Goal: Complete application form

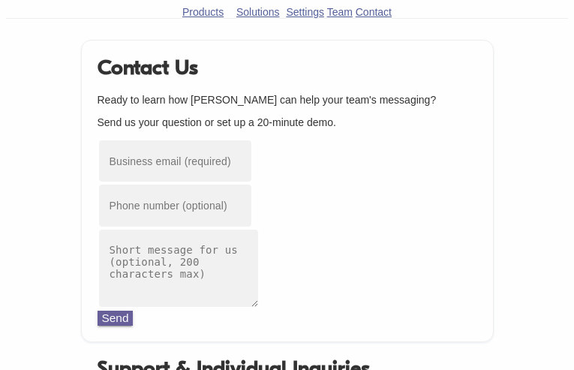
type input "[EMAIL_ADDRESS][DOMAIN_NAME]"
type input "3864391456"
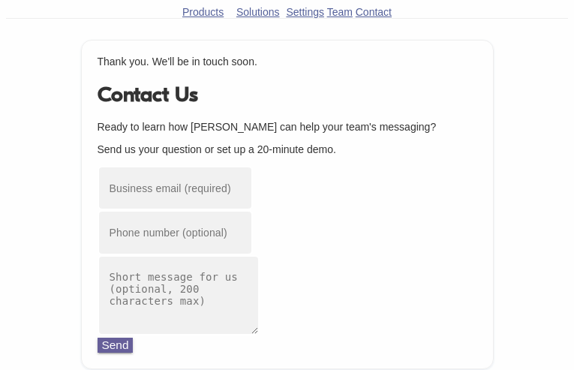
type input "[EMAIL_ADDRESS][DOMAIN_NAME]"
type input "2828540492"
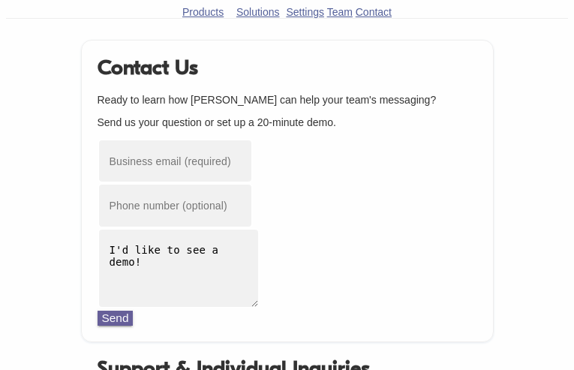
type input "[EMAIL_ADDRESS][DOMAIN_NAME]"
type input "9186799131"
